Goal: Feedback & Contribution: Leave review/rating

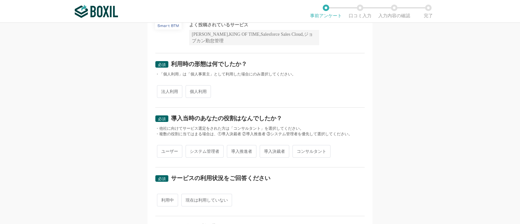
scroll to position [49, 0]
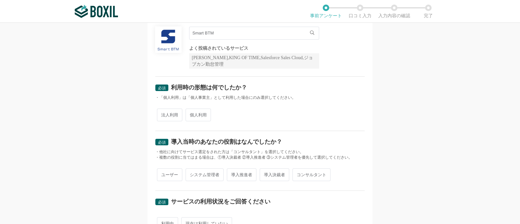
click at [171, 113] on span "法人利用" at bounding box center [169, 115] width 25 height 13
click at [163, 113] on input "法人利用" at bounding box center [161, 112] width 4 height 4
radio input "true"
click at [195, 172] on span "システム管理者" at bounding box center [205, 174] width 38 height 13
click at [191, 172] on input "システム管理者" at bounding box center [189, 171] width 4 height 4
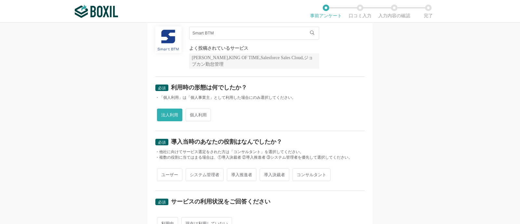
radio input "true"
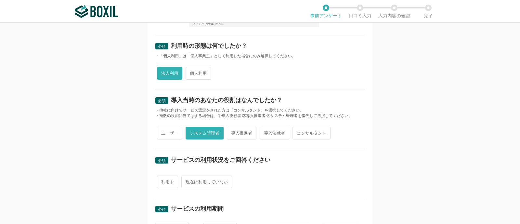
scroll to position [131, 0]
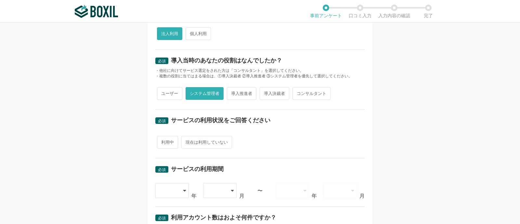
click at [164, 141] on span "利用中" at bounding box center [167, 142] width 21 height 13
click at [163, 141] on input "利用中" at bounding box center [161, 139] width 4 height 4
radio input "true"
click at [184, 190] on icon at bounding box center [185, 191] width 3 height 2
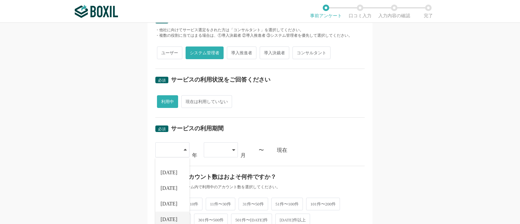
scroll to position [212, 0]
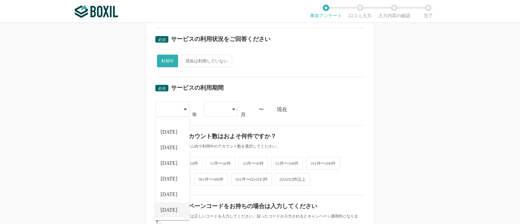
click at [163, 209] on span "[DATE]" at bounding box center [169, 209] width 17 height 5
click at [232, 110] on icon at bounding box center [233, 109] width 3 height 5
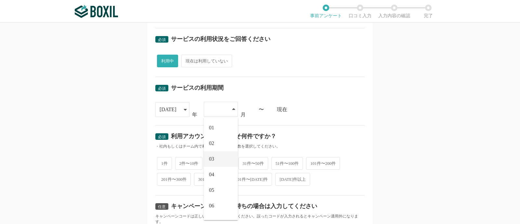
click at [210, 160] on span "03" at bounding box center [211, 158] width 5 height 5
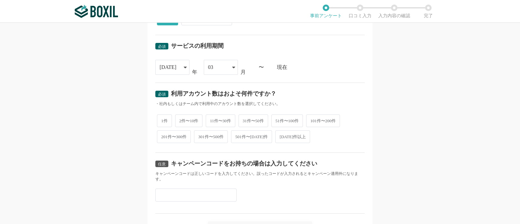
scroll to position [293, 0]
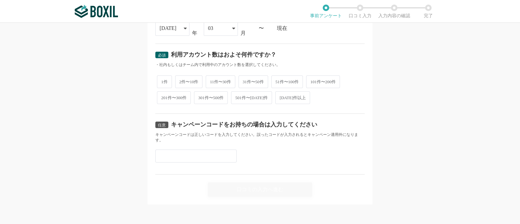
click at [210, 80] on span "11件〜30件" at bounding box center [221, 81] width 30 height 13
click at [210, 80] on input "11件〜30件" at bounding box center [209, 78] width 4 height 4
radio input "true"
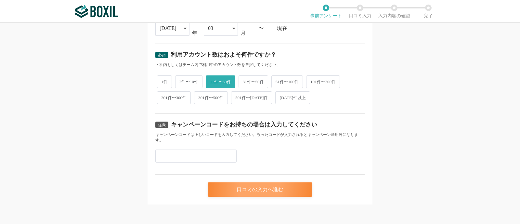
click at [264, 191] on div "口コミの入力へ進む" at bounding box center [260, 189] width 104 height 14
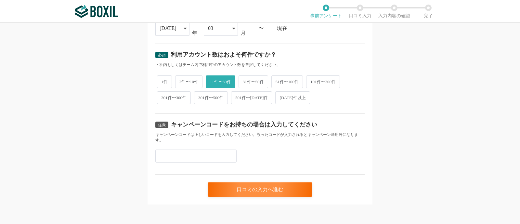
scroll to position [0, 0]
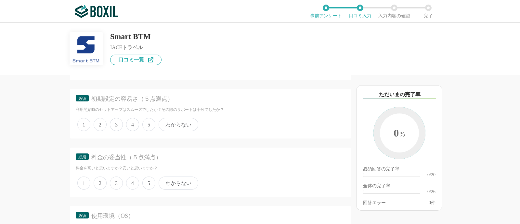
scroll to position [691, 0]
